Goal: Task Accomplishment & Management: Use online tool/utility

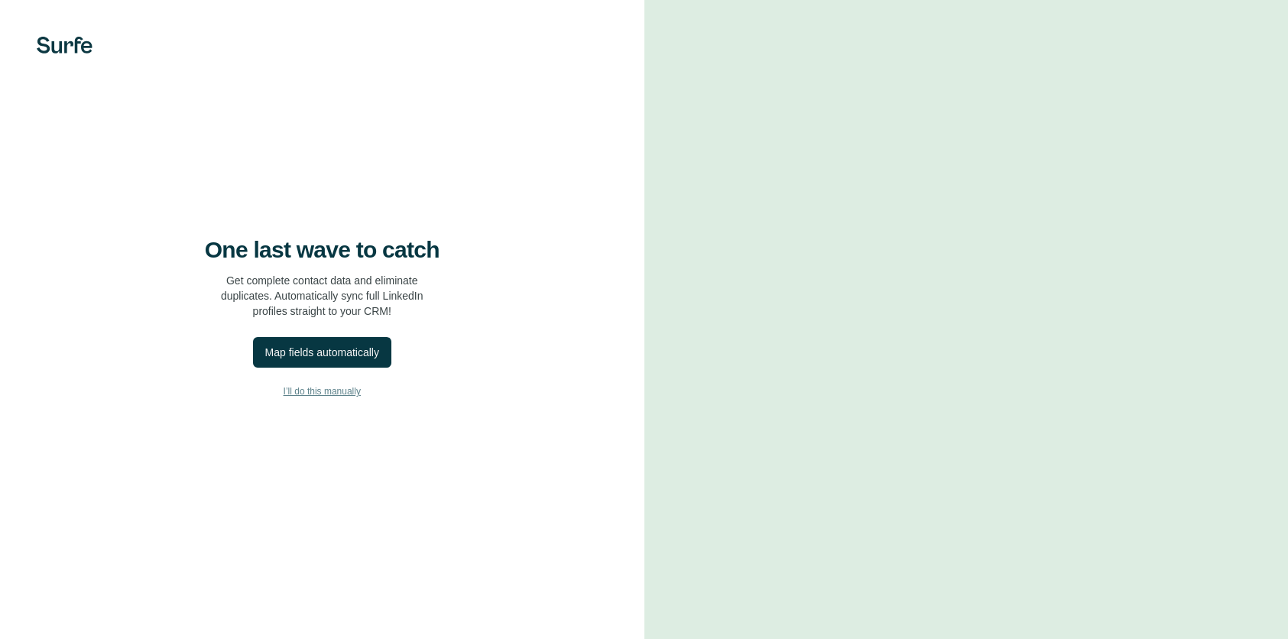
click at [313, 398] on span "I’ll do this manually" at bounding box center [321, 391] width 77 height 14
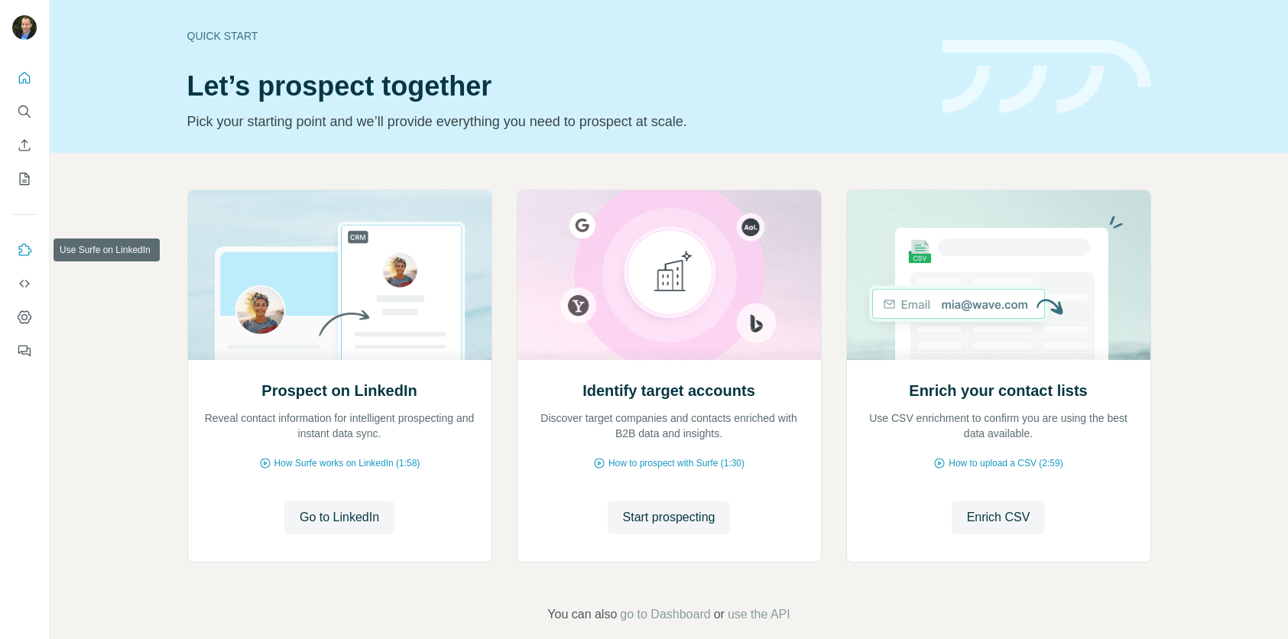
click at [28, 248] on icon "Use Surfe on LinkedIn" at bounding box center [24, 249] width 15 height 15
click at [23, 313] on icon "Dashboard" at bounding box center [24, 316] width 15 height 15
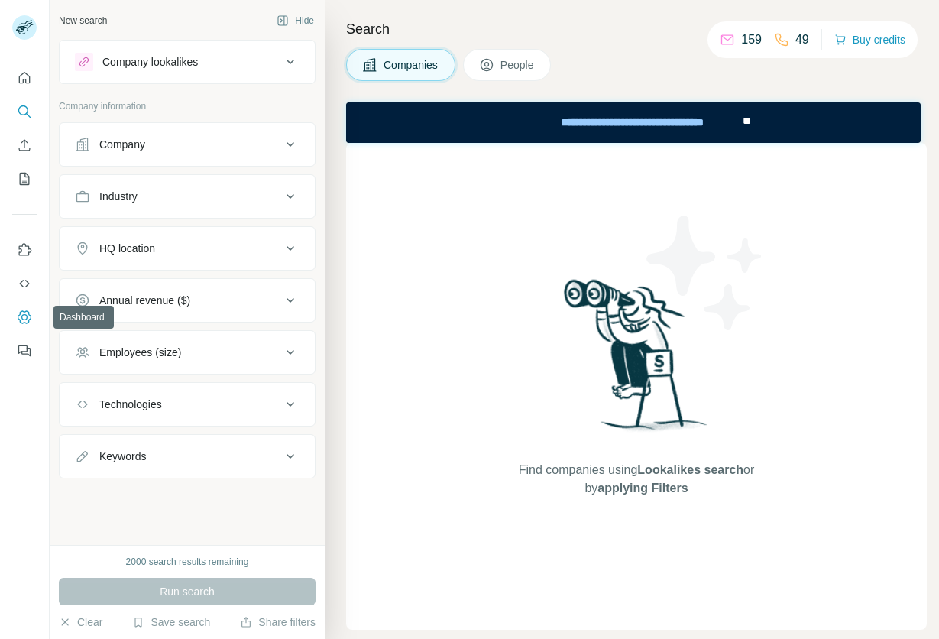
click at [34, 326] on button "Dashboard" at bounding box center [24, 317] width 24 height 28
